Goal: Transaction & Acquisition: Purchase product/service

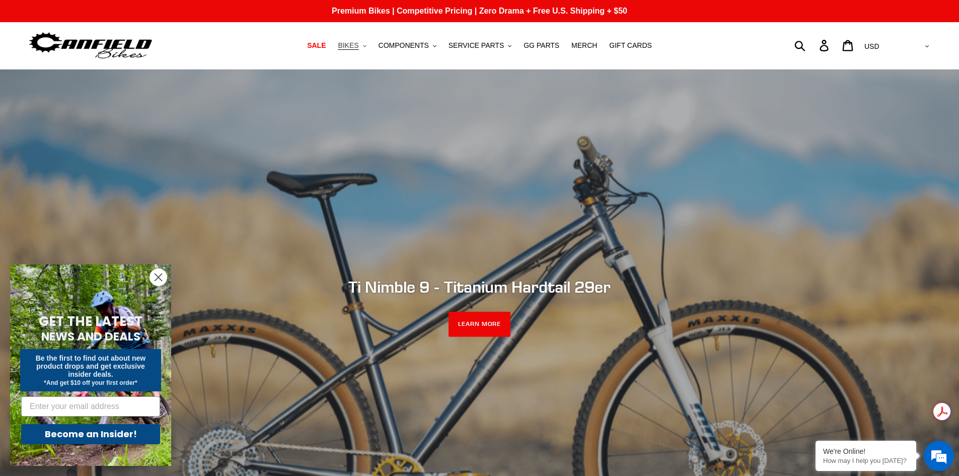
click at [358, 47] on span "BIKES" at bounding box center [348, 45] width 21 height 9
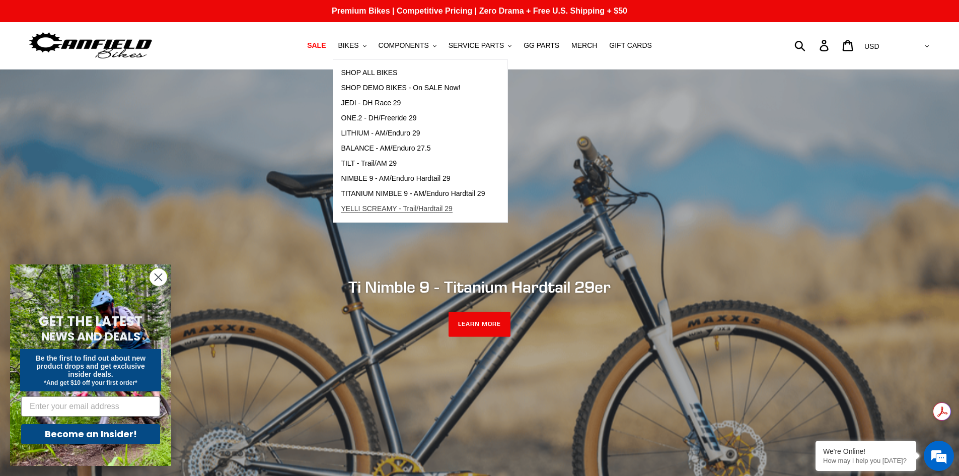
click at [387, 205] on span "YELLI SCREAMY - Trail/Hardtail 29" at bounding box center [397, 208] width 112 height 9
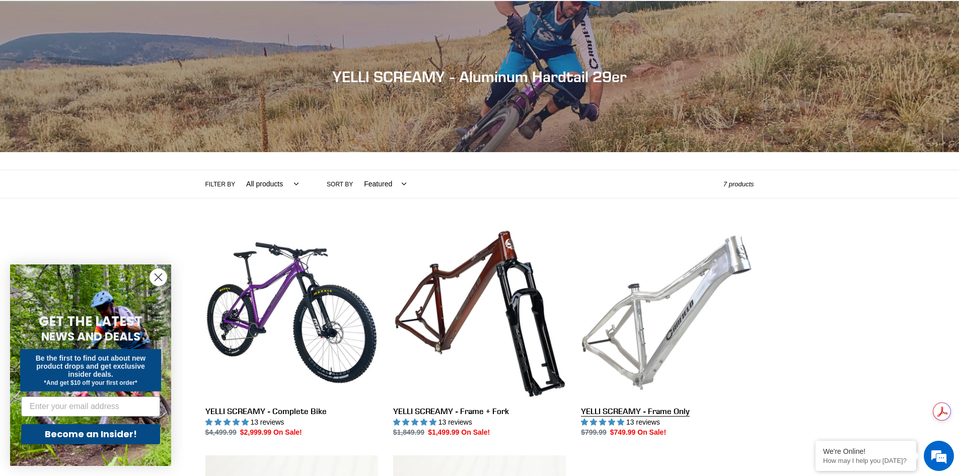
scroll to position [101, 0]
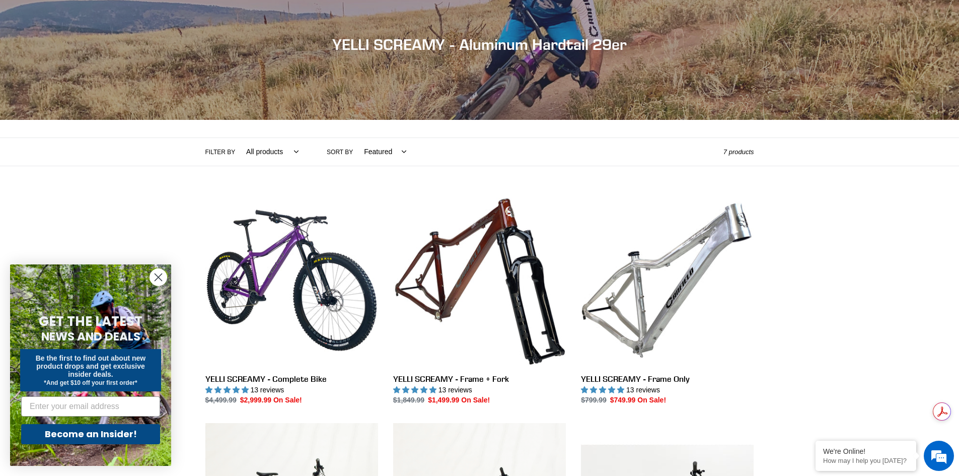
click at [163, 279] on circle "Close dialog" at bounding box center [158, 277] width 17 height 17
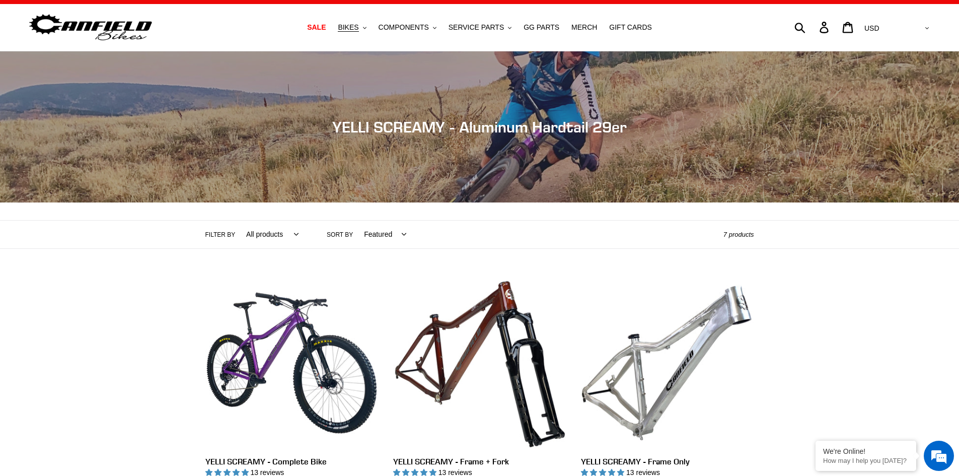
scroll to position [0, 0]
